Goal: Check status: Check status

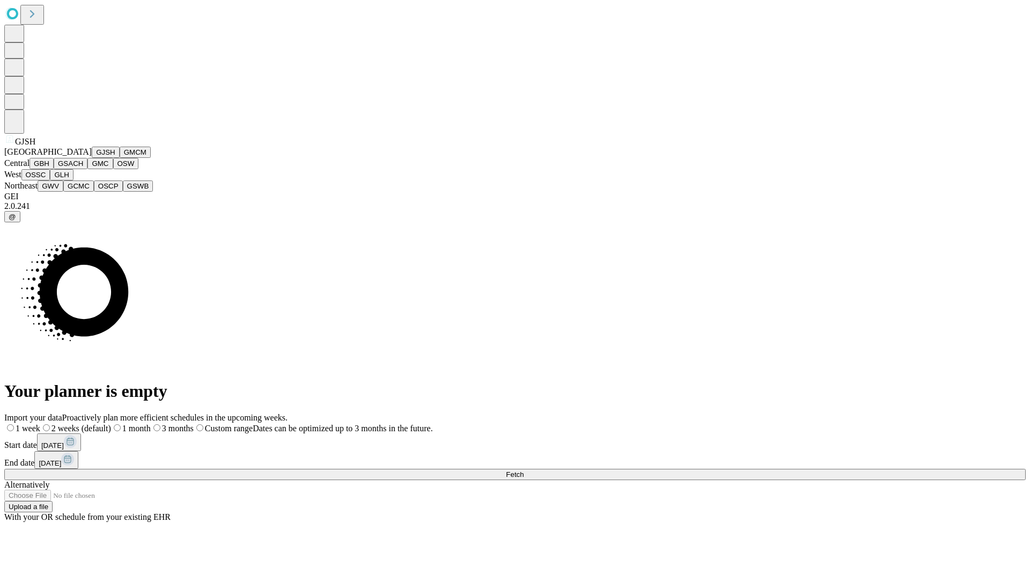
click at [92, 158] on button "GJSH" at bounding box center [106, 152] width 28 height 11
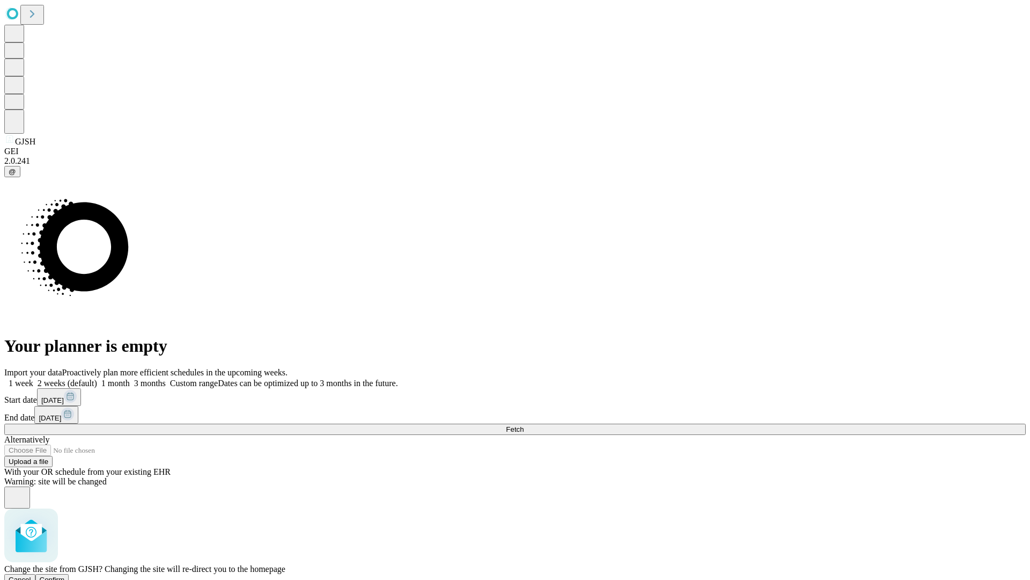
click at [65, 575] on span "Confirm" at bounding box center [52, 579] width 25 height 8
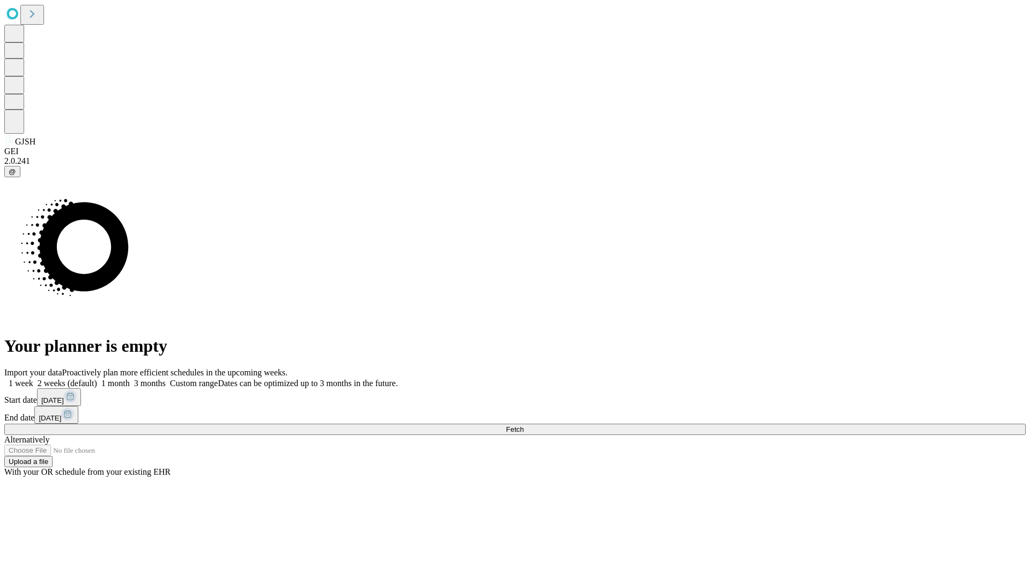
click at [33, 378] on label "1 week" at bounding box center [18, 382] width 29 height 9
click at [524, 425] on span "Fetch" at bounding box center [515, 429] width 18 height 8
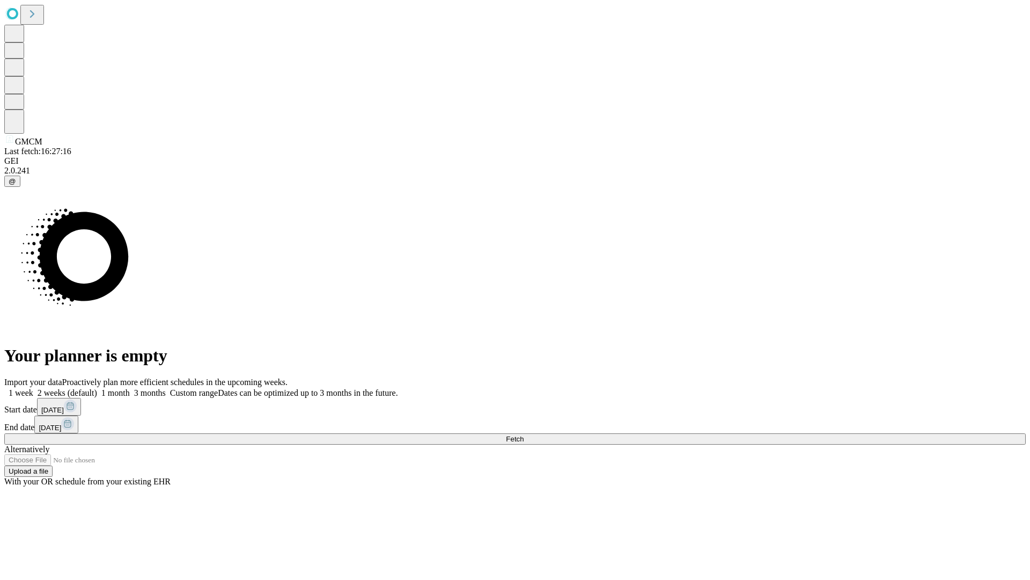
click at [33, 388] on label "1 week" at bounding box center [18, 392] width 29 height 9
click at [524, 435] on span "Fetch" at bounding box center [515, 439] width 18 height 8
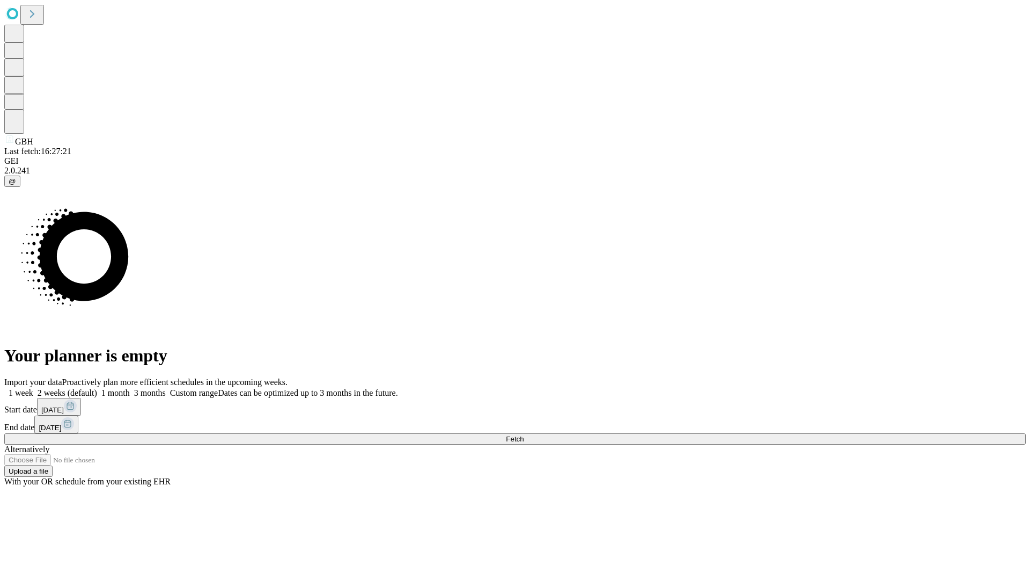
click at [33, 388] on label "1 week" at bounding box center [18, 392] width 29 height 9
click at [524, 435] on span "Fetch" at bounding box center [515, 439] width 18 height 8
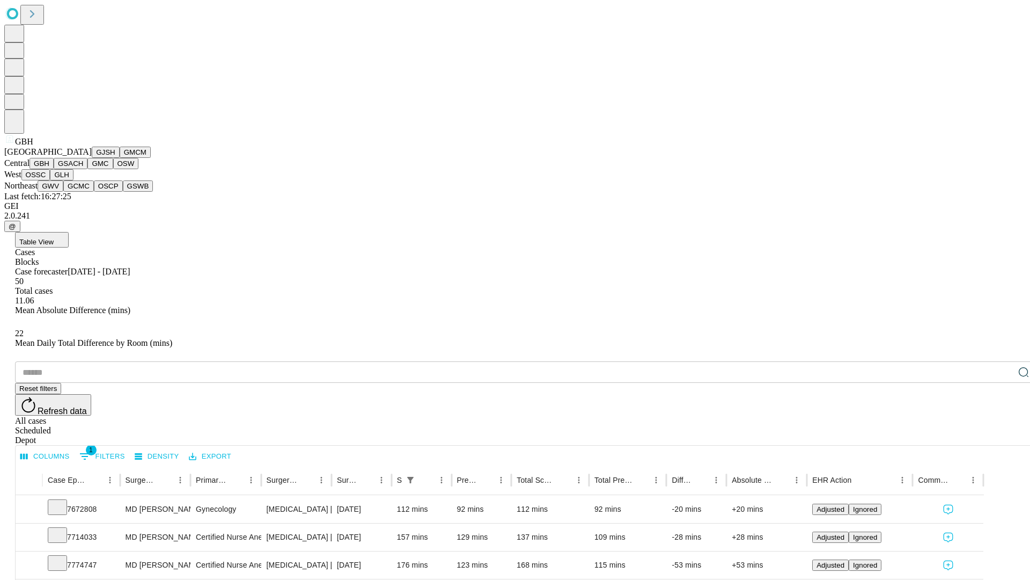
click at [83, 169] on button "GSACH" at bounding box center [71, 163] width 34 height 11
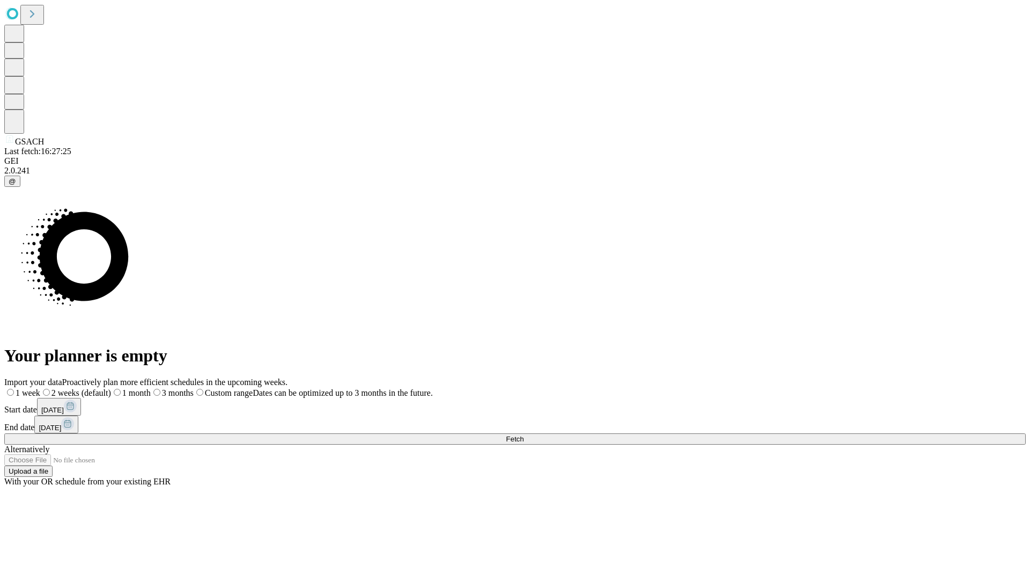
click at [524, 435] on span "Fetch" at bounding box center [515, 439] width 18 height 8
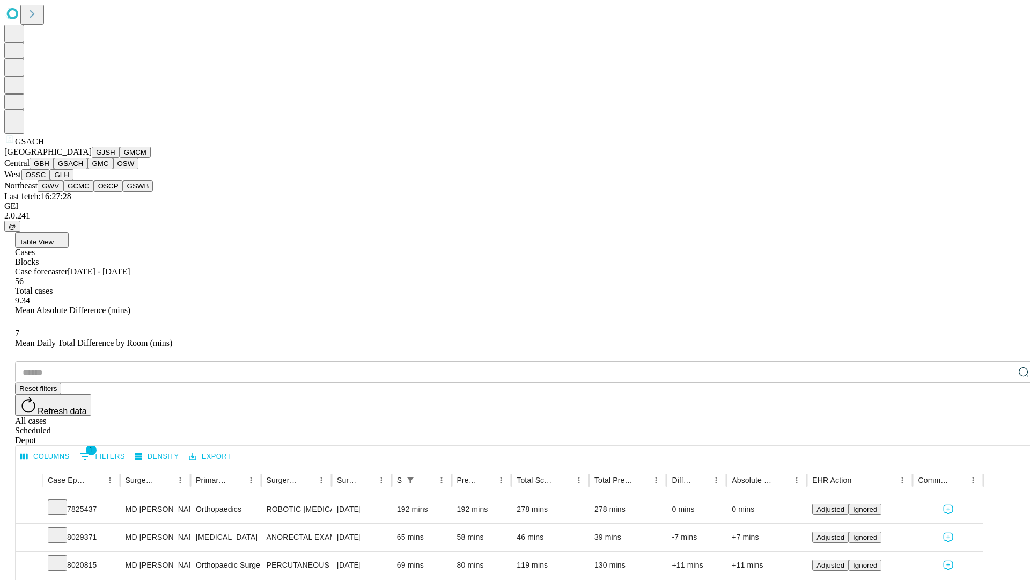
click at [87, 169] on button "GMC" at bounding box center [99, 163] width 25 height 11
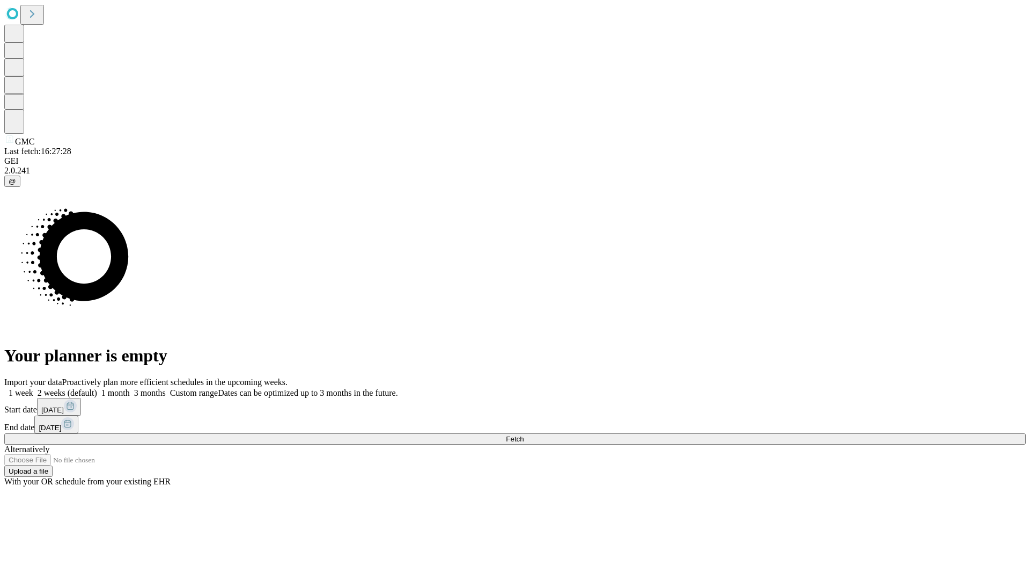
click at [33, 388] on label "1 week" at bounding box center [18, 392] width 29 height 9
click at [524, 435] on span "Fetch" at bounding box center [515, 439] width 18 height 8
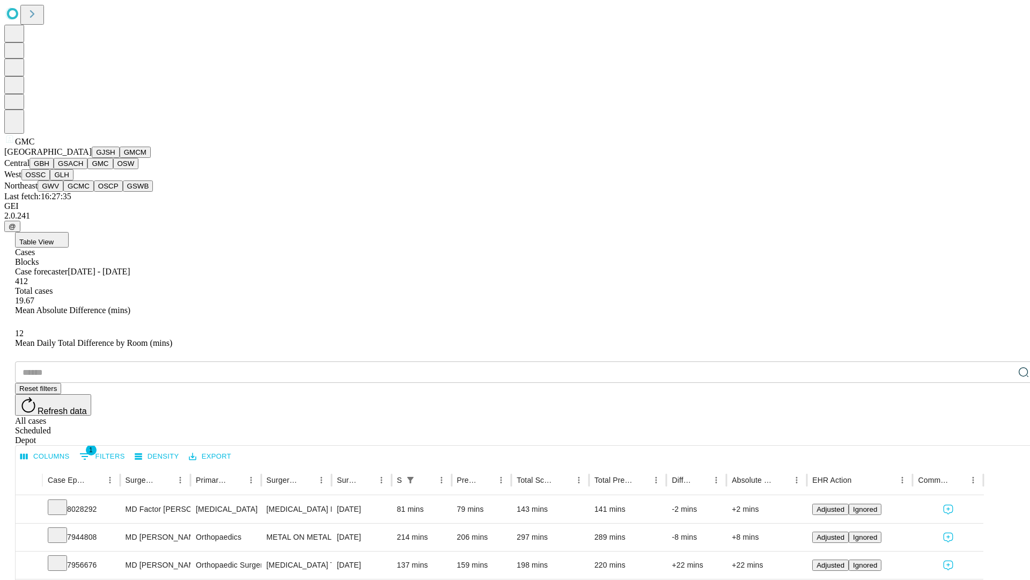
click at [113, 169] on button "OSW" at bounding box center [126, 163] width 26 height 11
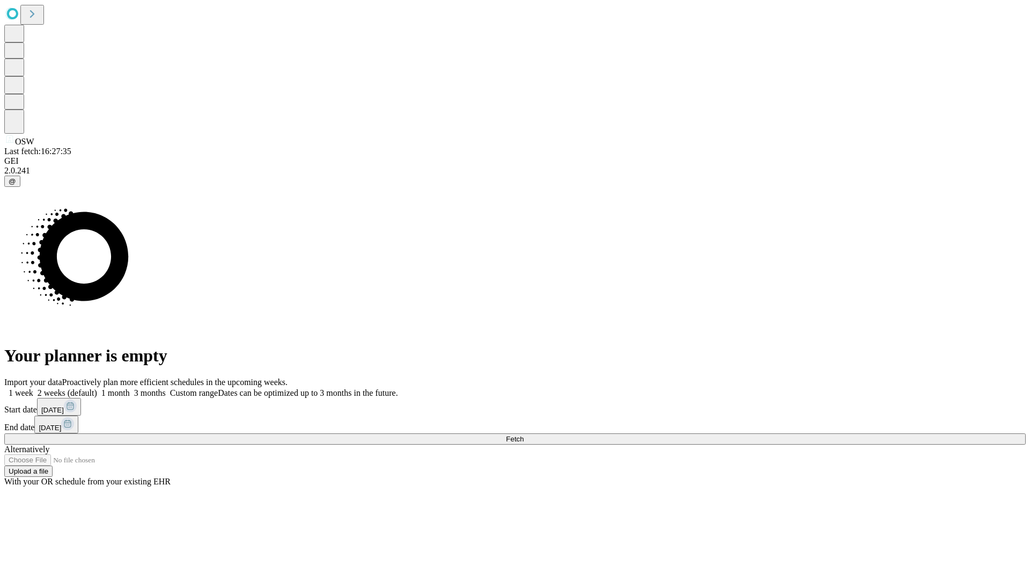
click at [33, 388] on label "1 week" at bounding box center [18, 392] width 29 height 9
click at [524, 435] on span "Fetch" at bounding box center [515, 439] width 18 height 8
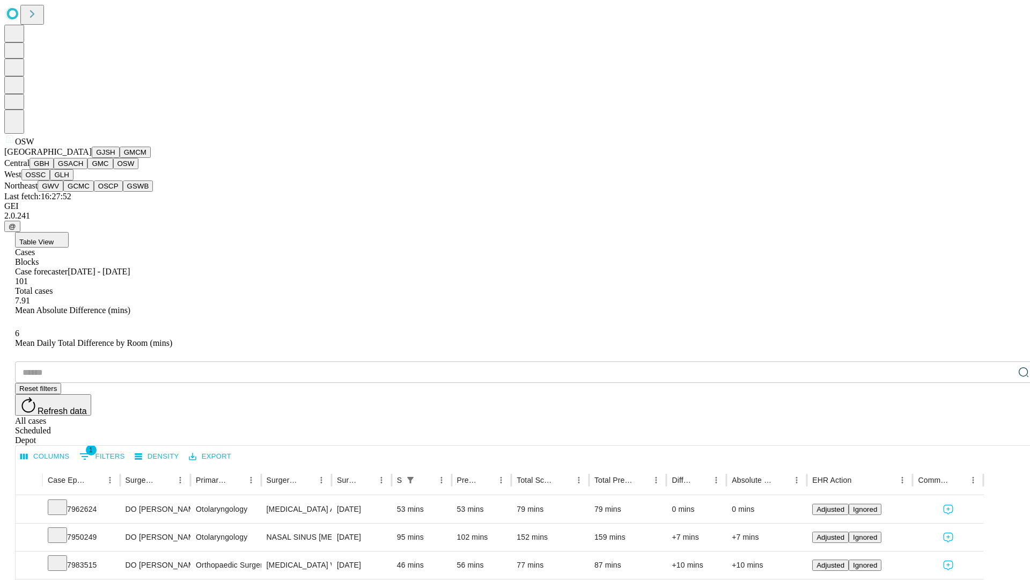
click at [50, 180] on button "OSSC" at bounding box center [35, 174] width 29 height 11
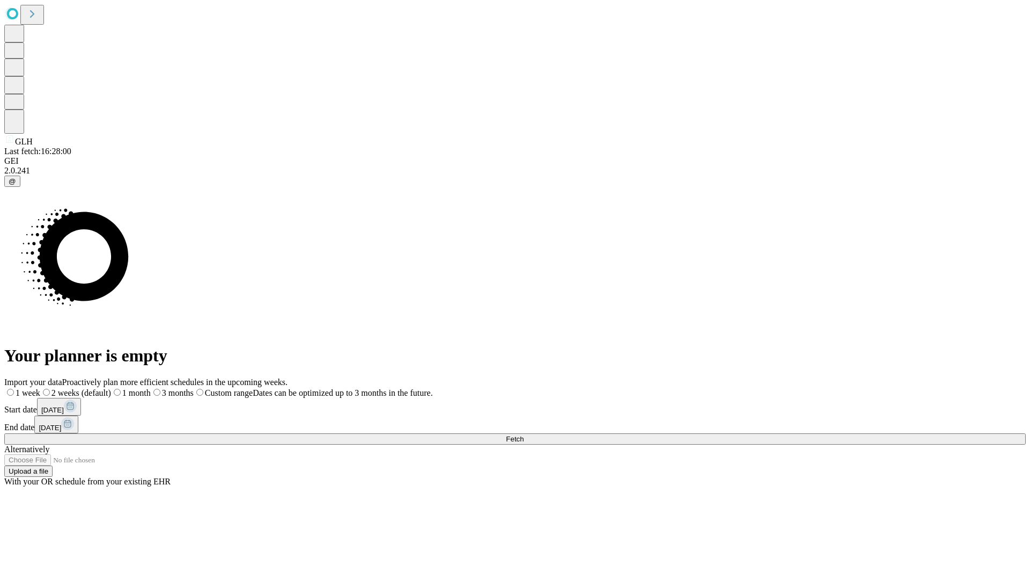
click at [524, 435] on span "Fetch" at bounding box center [515, 439] width 18 height 8
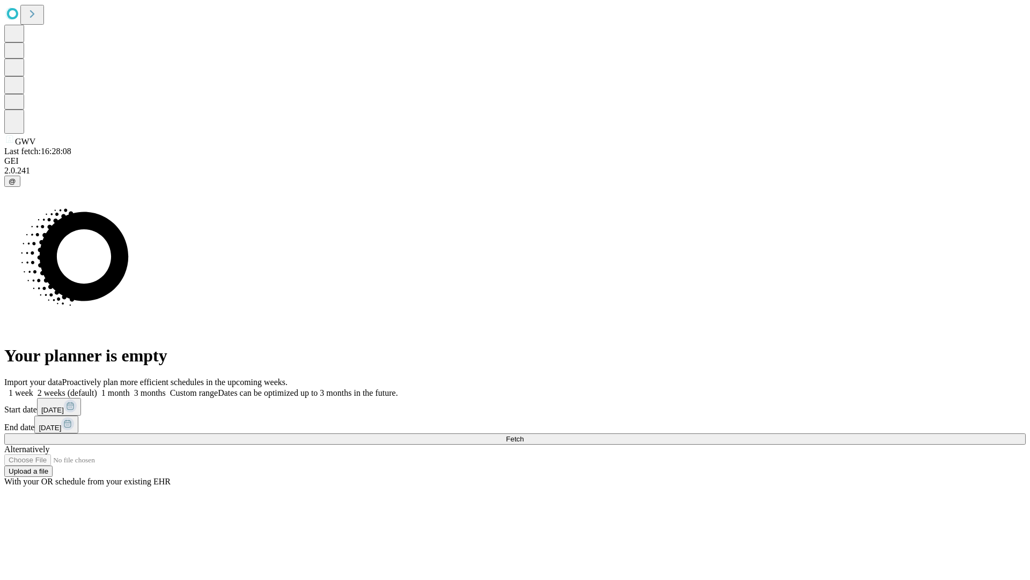
click at [33, 388] on label "1 week" at bounding box center [18, 392] width 29 height 9
click at [524, 435] on span "Fetch" at bounding box center [515, 439] width 18 height 8
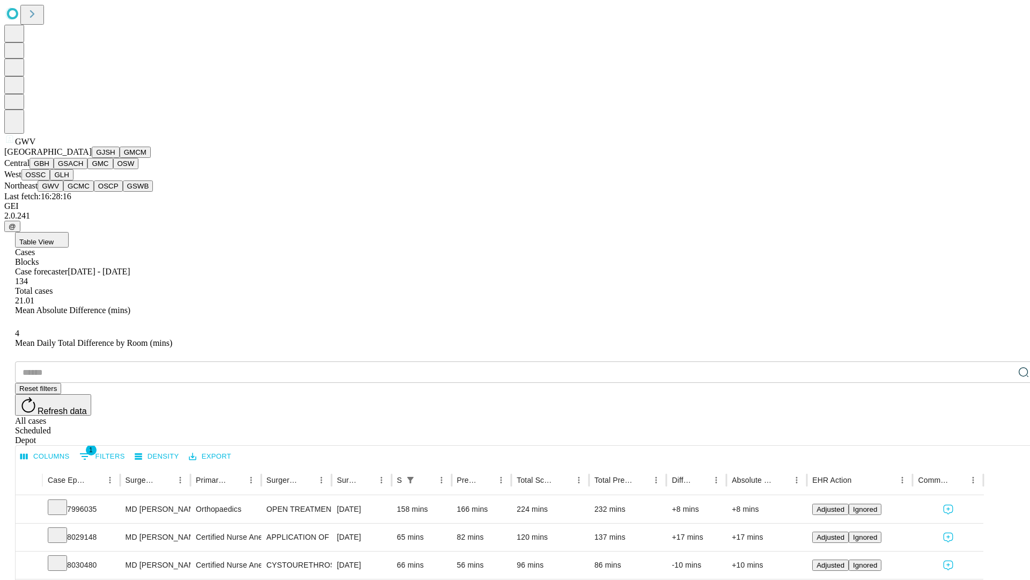
click at [83, 192] on button "GCMC" at bounding box center [78, 185] width 31 height 11
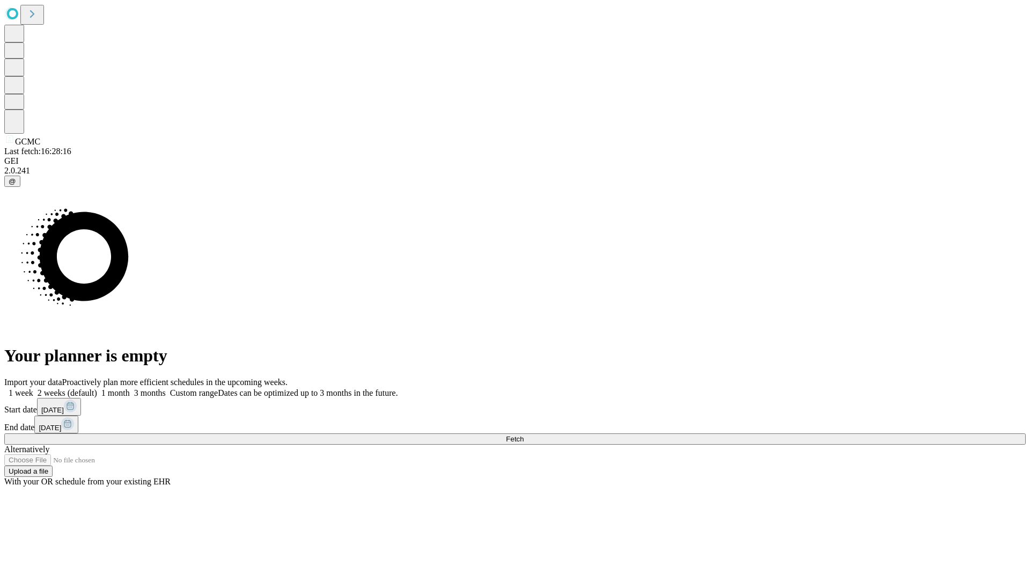
click at [33, 388] on label "1 week" at bounding box center [18, 392] width 29 height 9
click at [524, 435] on span "Fetch" at bounding box center [515, 439] width 18 height 8
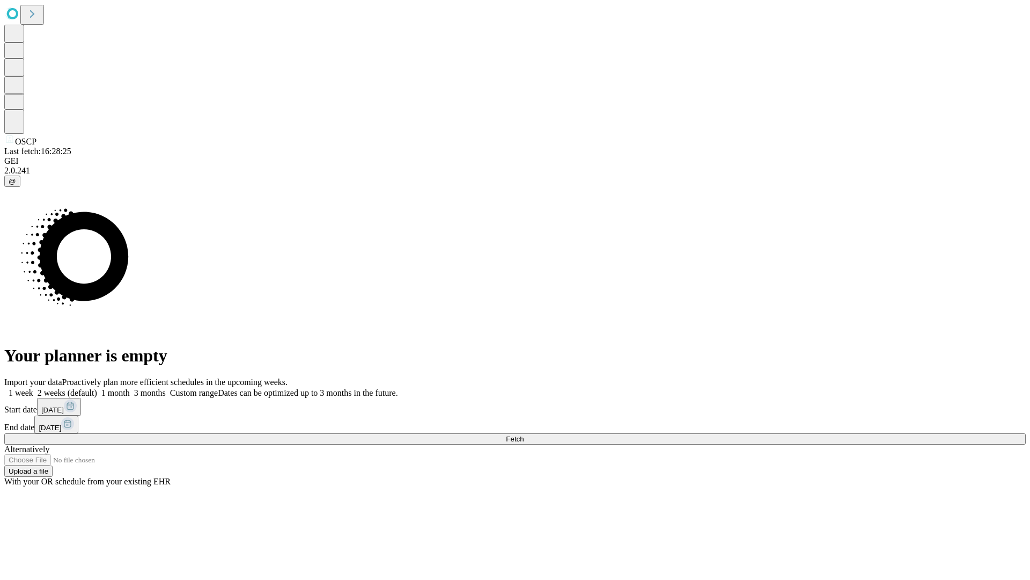
click at [33, 388] on label "1 week" at bounding box center [18, 392] width 29 height 9
click at [524, 435] on span "Fetch" at bounding box center [515, 439] width 18 height 8
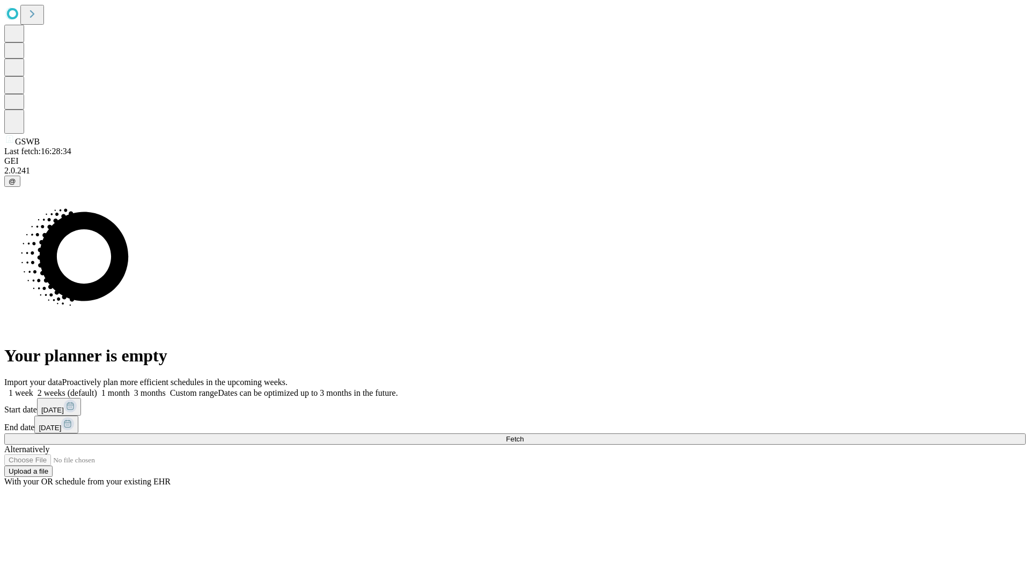
click at [33, 388] on label "1 week" at bounding box center [18, 392] width 29 height 9
click at [524, 435] on span "Fetch" at bounding box center [515, 439] width 18 height 8
